Goal: Information Seeking & Learning: Learn about a topic

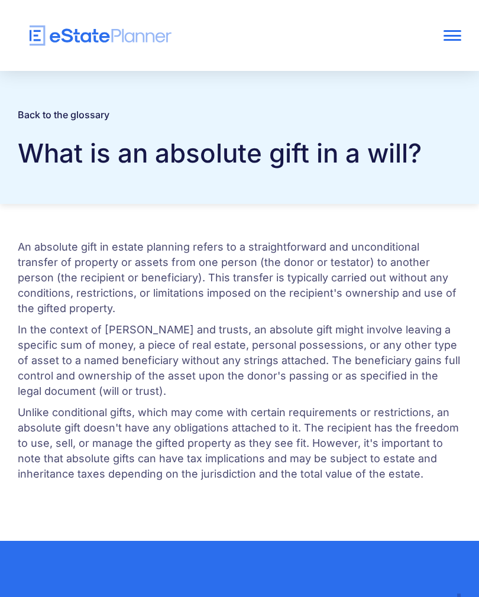
click at [80, 118] on link "Back to the glossary" at bounding box center [64, 115] width 92 height 12
click at [398, 328] on p "In the context of wills and trusts, an absolute gift might involve leaving a sp…" at bounding box center [239, 360] width 443 height 77
click at [447, 460] on p "Unlike conditional gifts, which may come with certain requirements or restricti…" at bounding box center [239, 443] width 443 height 77
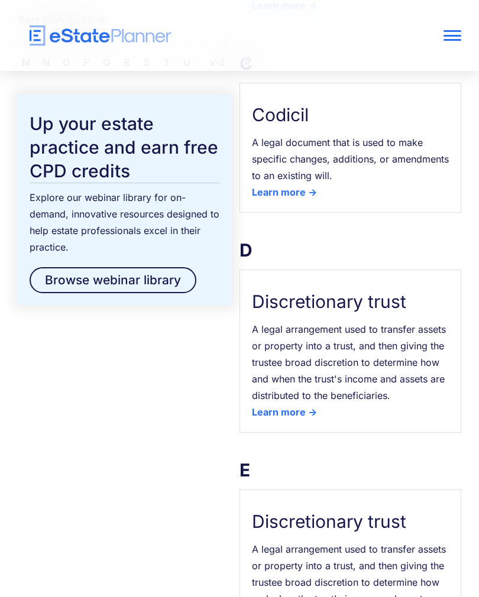
scroll to position [858, 0]
click at [301, 418] on div "Learn more ->" at bounding box center [284, 412] width 65 height 17
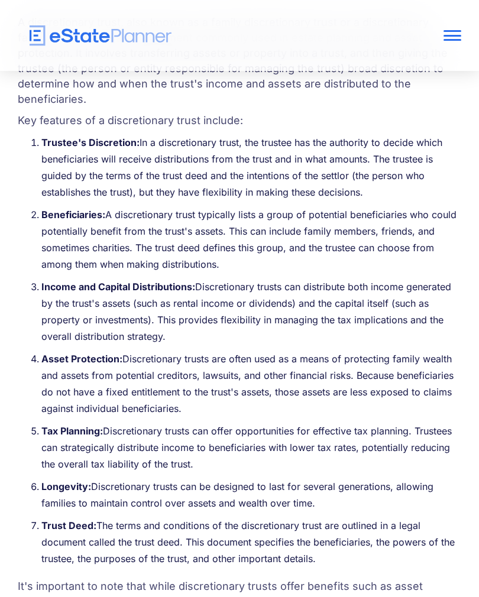
scroll to position [224, 0]
click at [370, 461] on ol "Trustee's Discretion: In a discretionary trust, the trustee has the authority t…" at bounding box center [239, 354] width 443 height 438
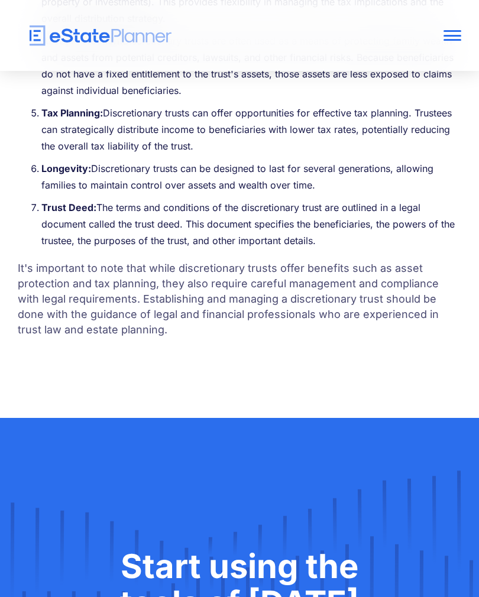
scroll to position [539, 0]
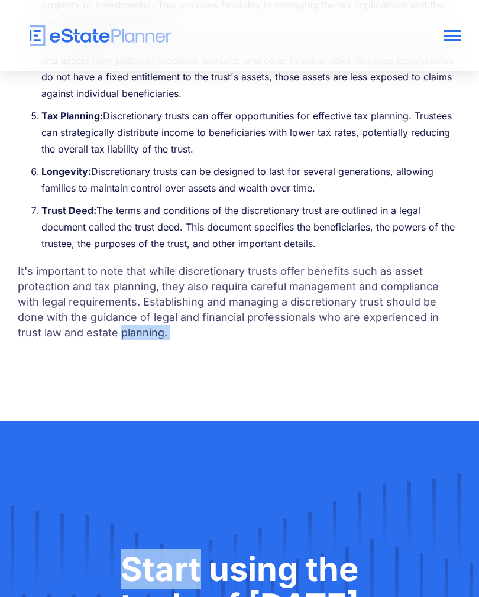
click at [417, 70] on div at bounding box center [239, 35] width 479 height 71
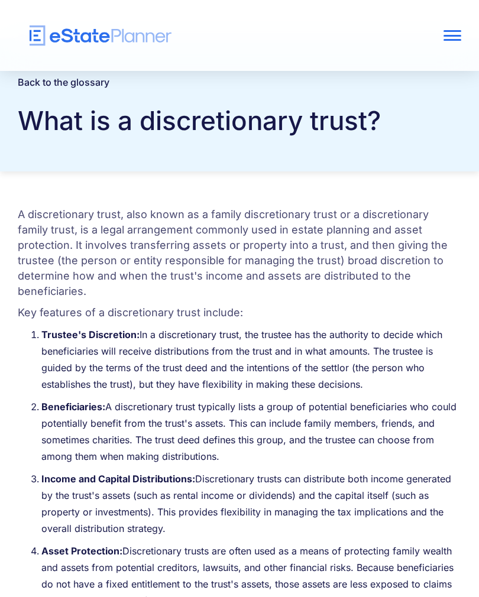
scroll to position [0, 0]
